Goal: Navigation & Orientation: Understand site structure

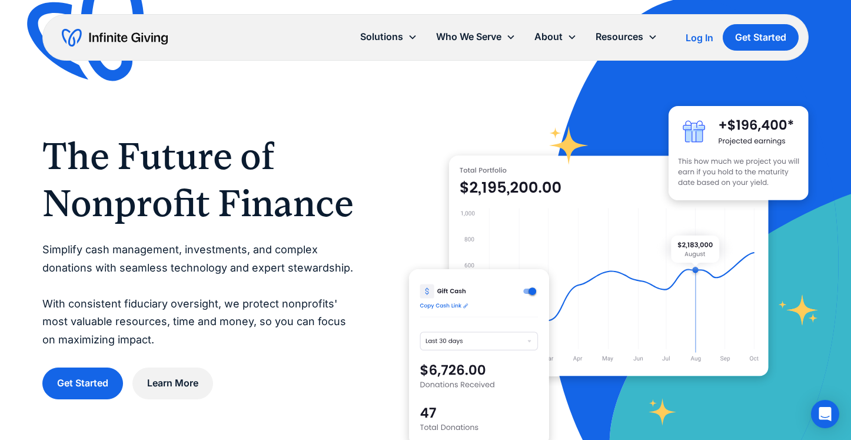
click at [385, 195] on div "The Future of Nonprofit Finance Simplify cash management, investments, and comp…" at bounding box center [424, 266] width 765 height 400
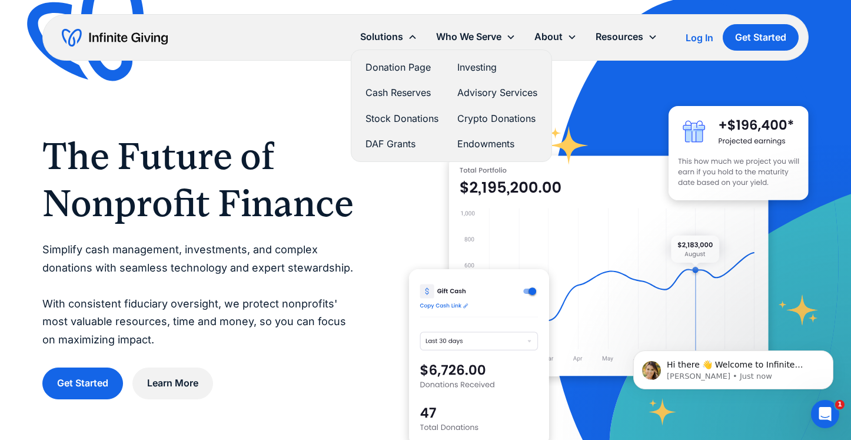
click at [384, 66] on link "Donation Page" at bounding box center [401, 67] width 73 height 16
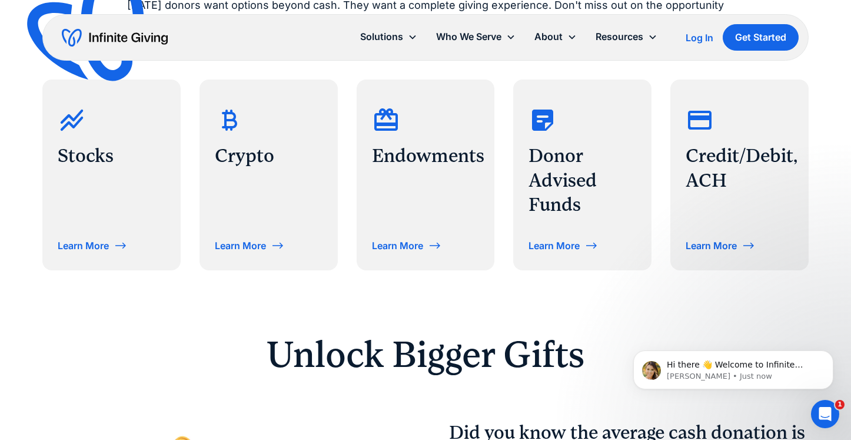
scroll to position [562, 0]
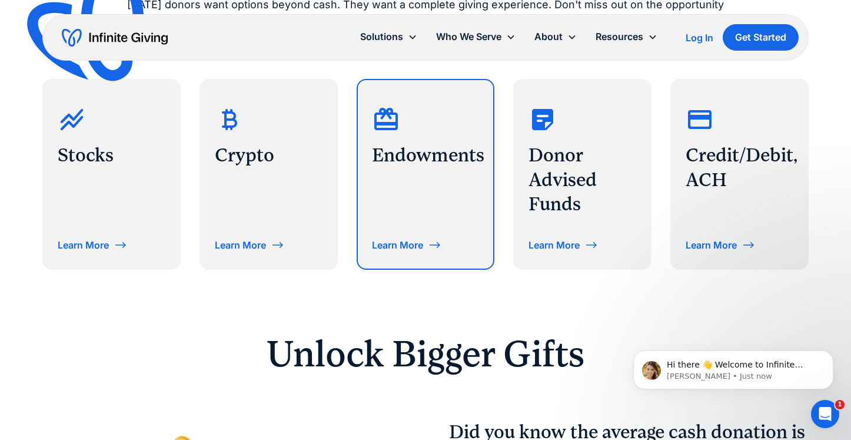
click at [400, 249] on div "Learn More" at bounding box center [397, 244] width 51 height 9
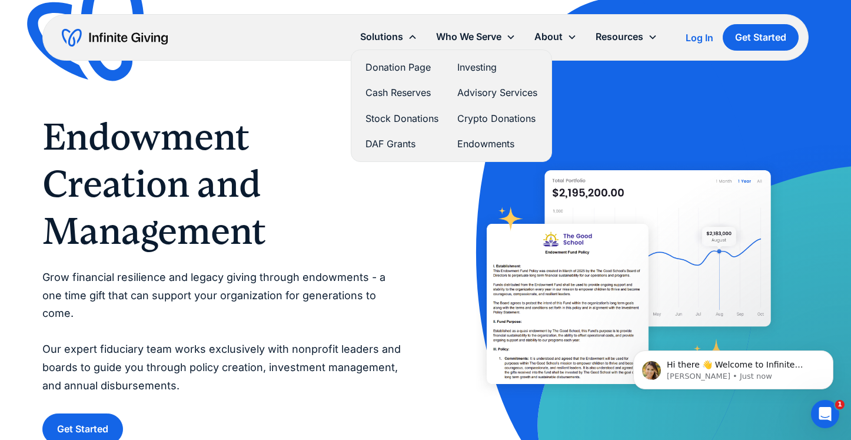
click at [388, 111] on link "Stock Donations" at bounding box center [401, 119] width 73 height 16
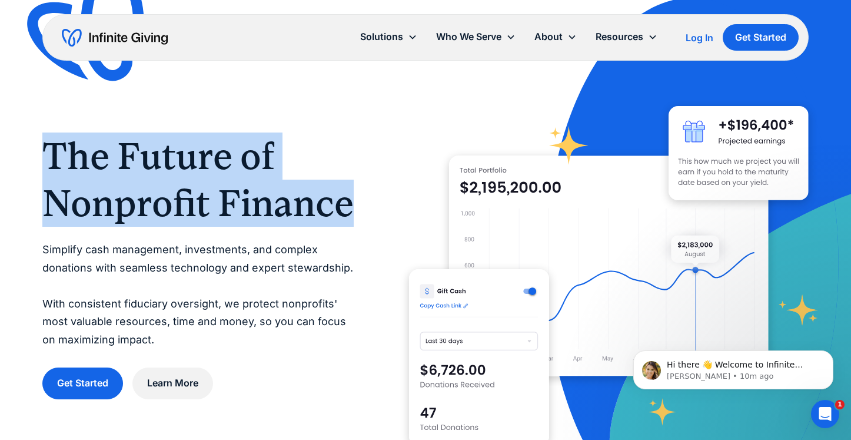
drag, startPoint x: 48, startPoint y: 148, endPoint x: 367, endPoint y: 219, distance: 327.3
click at [367, 219] on div "The Future of Nonprofit Finance Simplify cash management, investments, and comp…" at bounding box center [424, 266] width 765 height 400
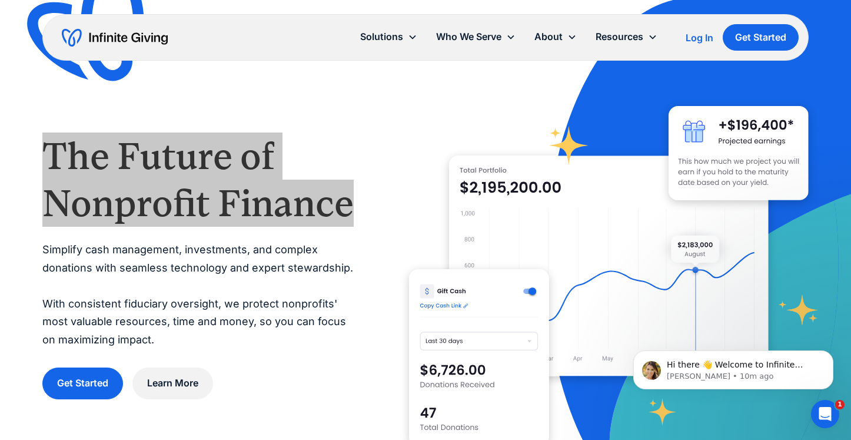
click at [0, 0] on div "The Future of Nonprofit Finance Simplify cash management, investments, and comp…" at bounding box center [425, 265] width 851 height 531
